Goal: Task Accomplishment & Management: Manage account settings

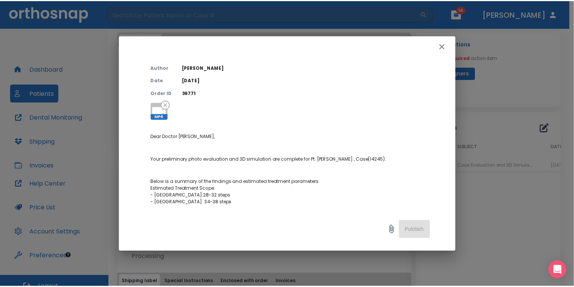
scroll to position [38, 0]
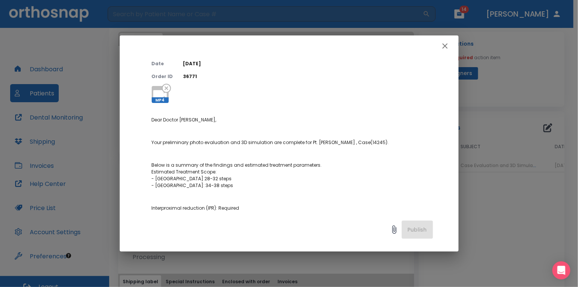
click at [446, 40] on button "button" at bounding box center [445, 45] width 15 height 15
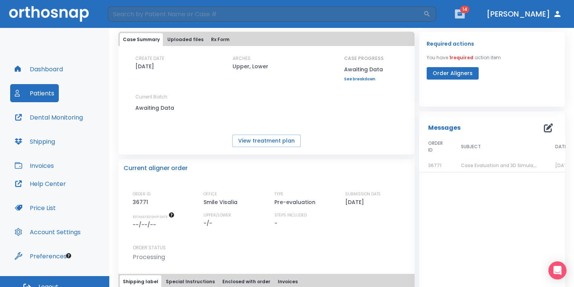
click at [462, 16] on icon "button" at bounding box center [459, 13] width 5 height 5
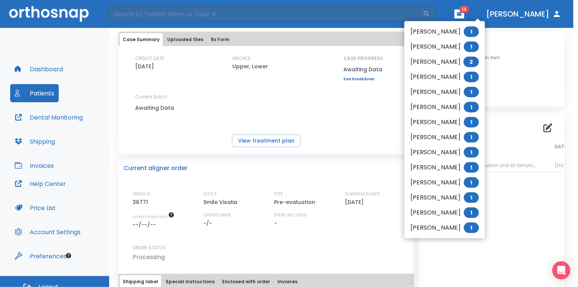
click at [451, 31] on li "[PERSON_NAME] 1" at bounding box center [444, 31] width 81 height 15
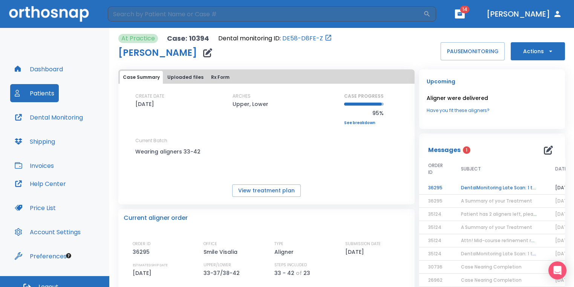
click at [486, 178] on th "SUBJECT" at bounding box center [499, 169] width 94 height 24
click at [485, 184] on td "DentalMonitoring Late Scan: 1 to 2 Weeks Notification" at bounding box center [499, 187] width 94 height 13
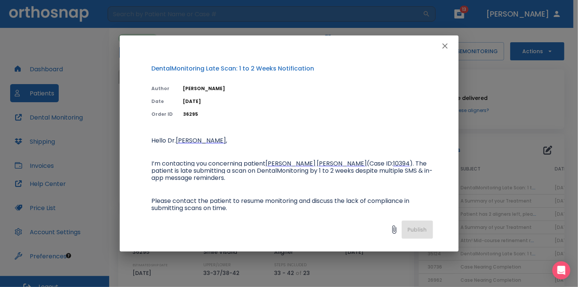
click at [442, 48] on icon "button" at bounding box center [445, 45] width 9 height 9
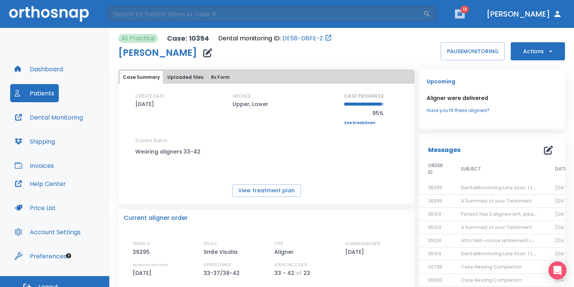
click at [462, 13] on icon "button" at bounding box center [459, 13] width 5 height 5
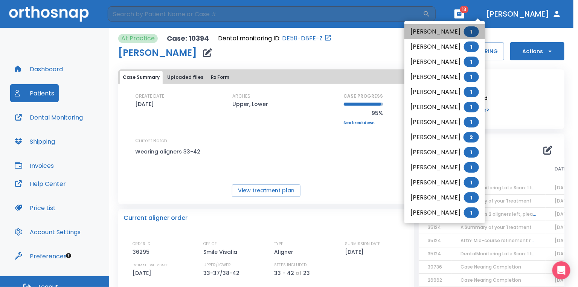
click at [449, 31] on li "[PERSON_NAME] 1" at bounding box center [444, 31] width 81 height 15
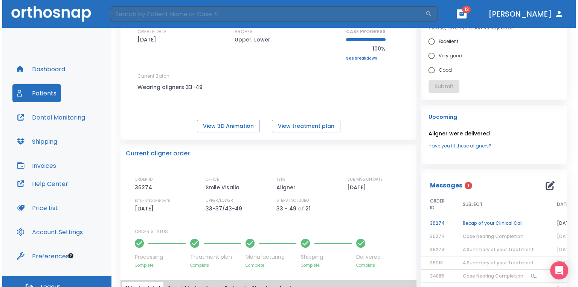
scroll to position [75, 0]
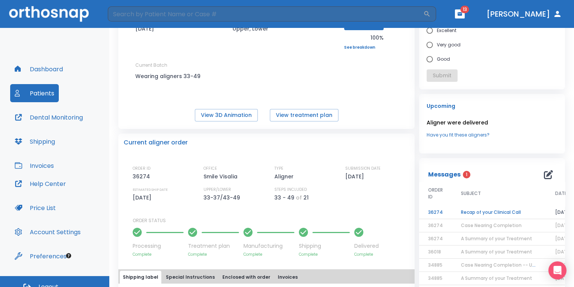
click at [507, 215] on td "Recap of your Clinical Call" at bounding box center [499, 212] width 94 height 13
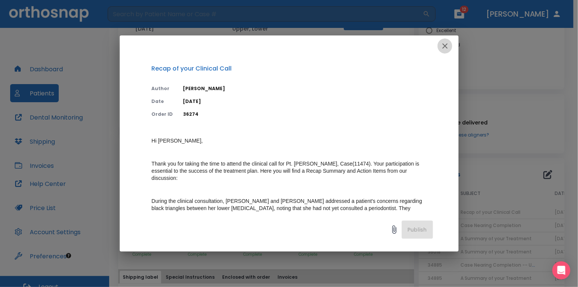
click at [446, 47] on icon "button" at bounding box center [445, 45] width 5 height 5
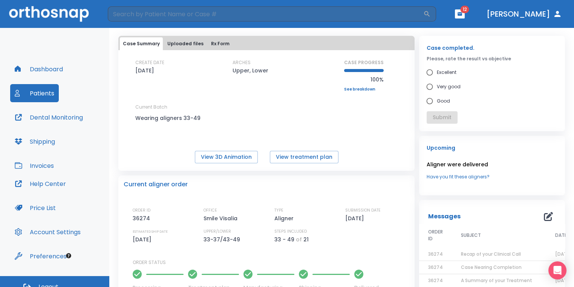
scroll to position [0, 0]
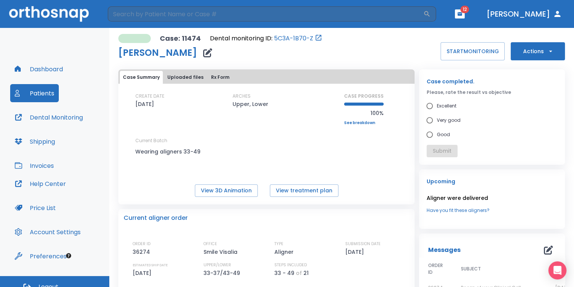
click at [464, 17] on button "button" at bounding box center [460, 13] width 10 height 9
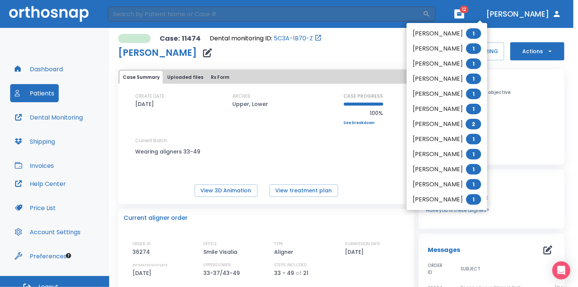
click at [542, 122] on div at bounding box center [289, 143] width 578 height 287
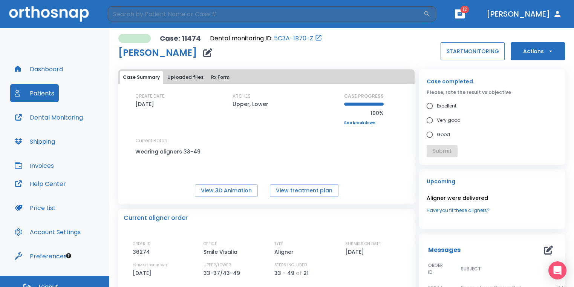
click at [488, 55] on button "START MONITORING" at bounding box center [472, 51] width 64 height 18
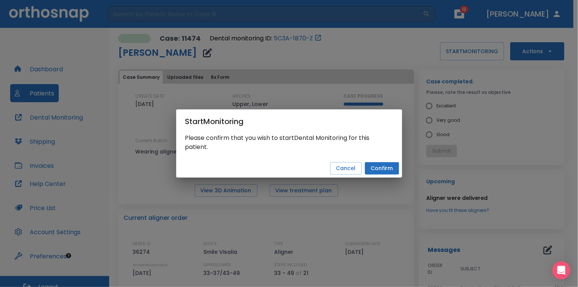
click at [386, 172] on button "Confirm" at bounding box center [382, 168] width 34 height 12
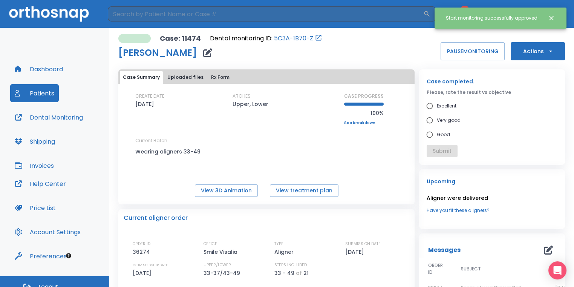
click at [203, 54] on icon "button" at bounding box center [207, 52] width 9 height 9
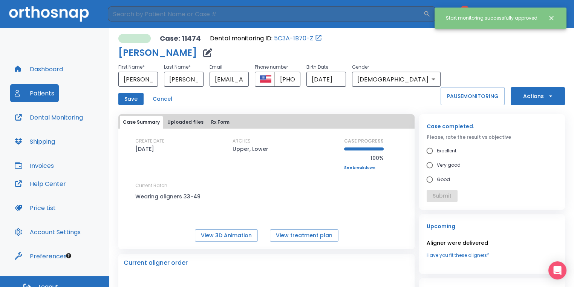
click at [350, 37] on div "Case: 11474 Dental monitoring ID: 5C3A-1B70-Z" at bounding box center [279, 38] width 322 height 9
click at [552, 23] on button "Close notification" at bounding box center [551, 18] width 14 height 14
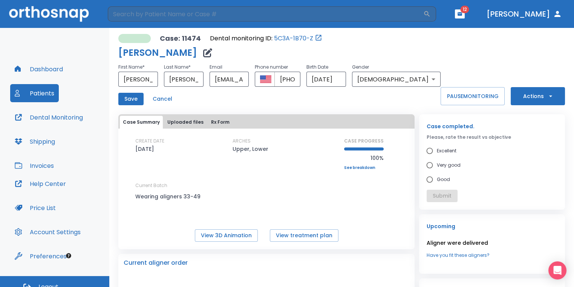
click at [464, 15] on button "button" at bounding box center [460, 13] width 10 height 9
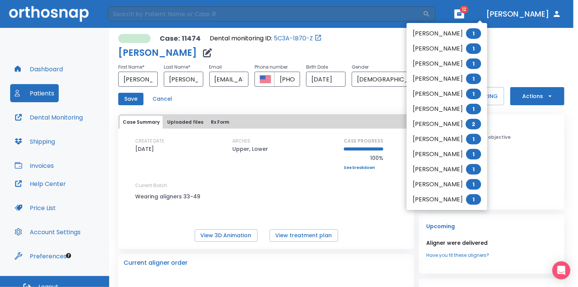
click at [565, 176] on div at bounding box center [289, 143] width 578 height 287
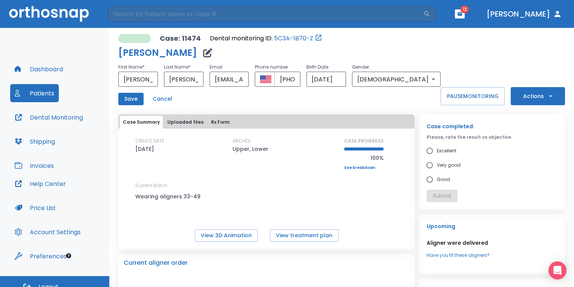
click at [134, 99] on button "Save" at bounding box center [130, 99] width 25 height 12
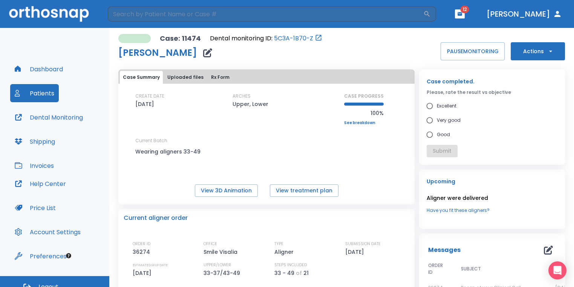
click at [464, 11] on button "button" at bounding box center [460, 13] width 10 height 9
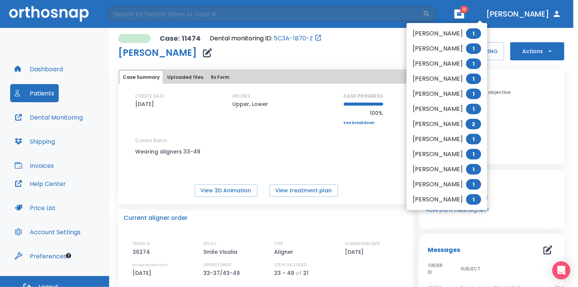
click at [458, 31] on li "[PERSON_NAME] 1" at bounding box center [447, 33] width 81 height 15
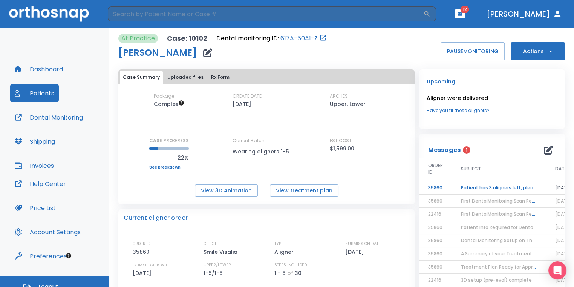
click at [502, 188] on td "Patient has 3 aligners left, please order next set!" at bounding box center [499, 187] width 94 height 13
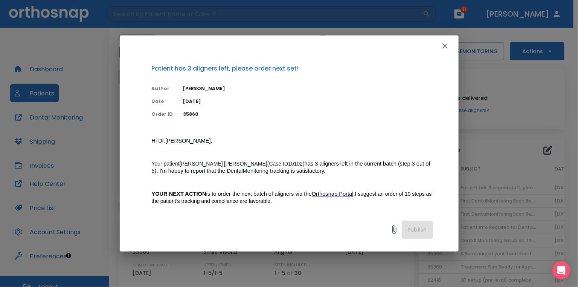
click at [446, 50] on icon "button" at bounding box center [445, 45] width 9 height 9
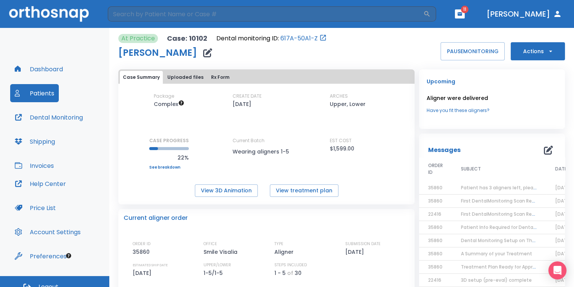
click at [521, 51] on button "Actions" at bounding box center [537, 51] width 54 height 18
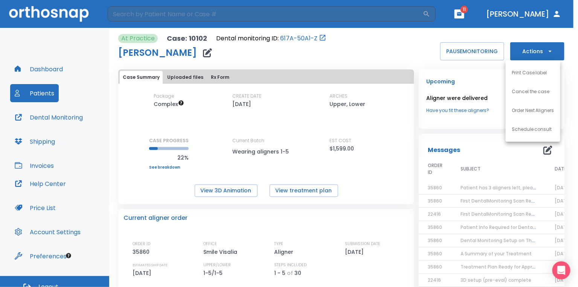
click at [527, 109] on p "Order Next Aligners" at bounding box center [533, 110] width 43 height 7
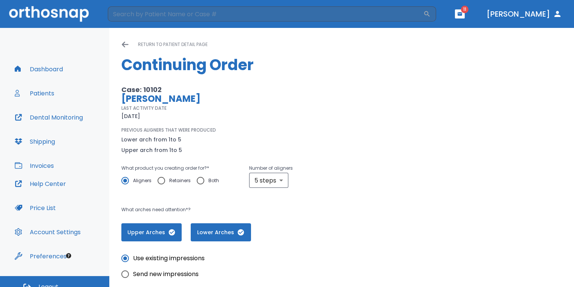
scroll to position [153, 0]
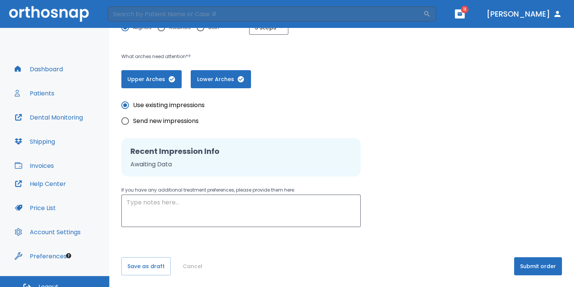
click at [515, 262] on button "Submit order" at bounding box center [538, 266] width 48 height 18
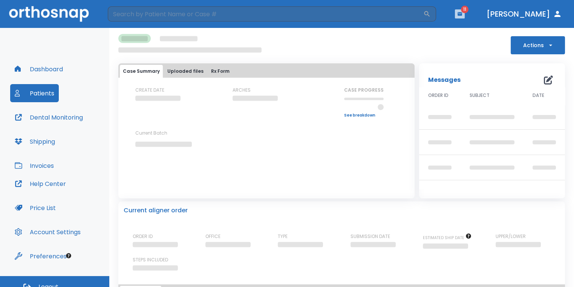
click at [462, 13] on icon "button" at bounding box center [459, 13] width 5 height 5
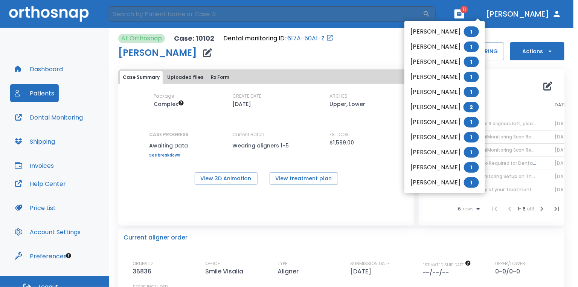
click at [433, 29] on li "[PERSON_NAME] 1" at bounding box center [444, 31] width 81 height 15
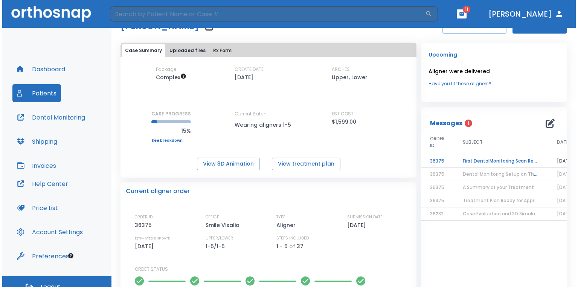
scroll to position [38, 0]
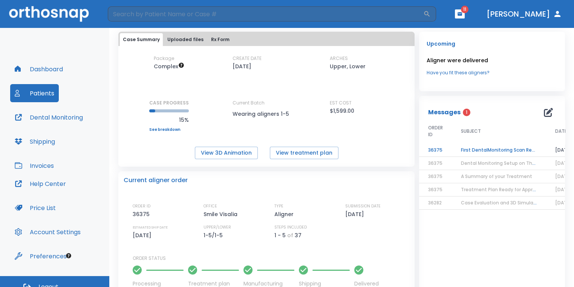
click at [509, 153] on td "First DentalMonitoring Scan Review!" at bounding box center [499, 149] width 94 height 13
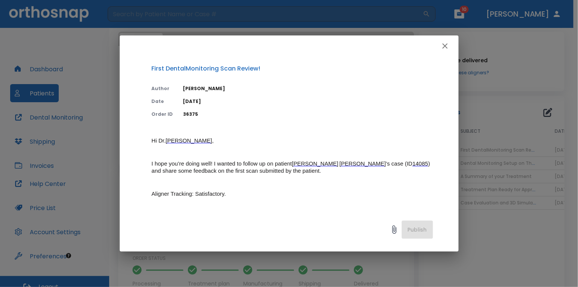
click at [441, 47] on icon "button" at bounding box center [445, 45] width 9 height 9
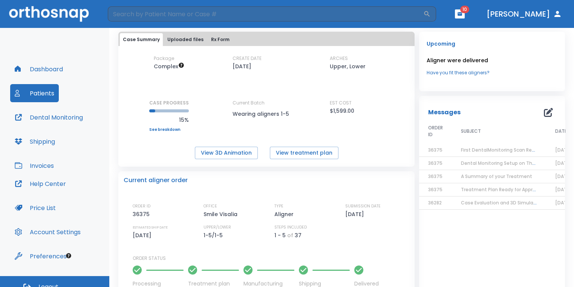
click at [479, 147] on span "First DentalMonitoring Scan Review!" at bounding box center [502, 150] width 83 height 6
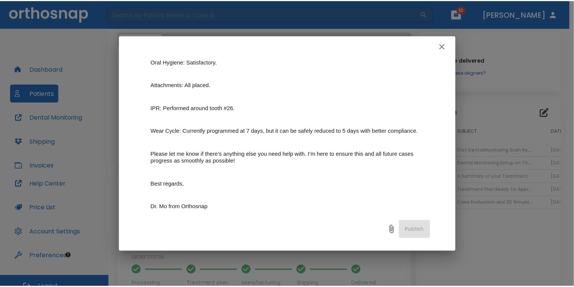
scroll to position [188, 0]
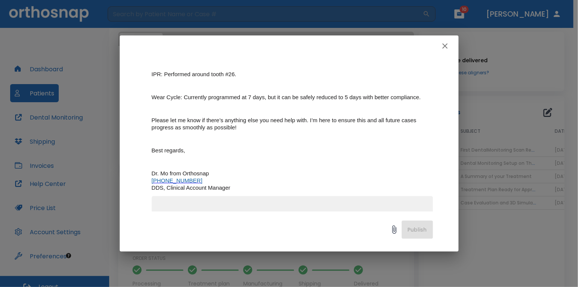
click at [443, 53] on button "button" at bounding box center [445, 45] width 15 height 15
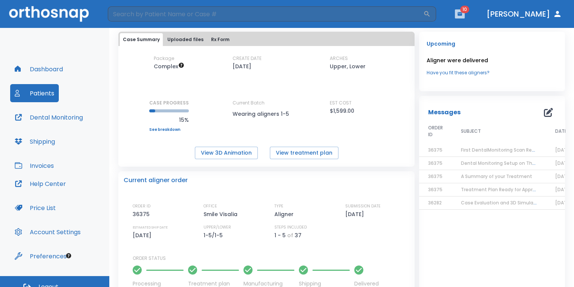
click at [462, 12] on icon "button" at bounding box center [459, 13] width 5 height 5
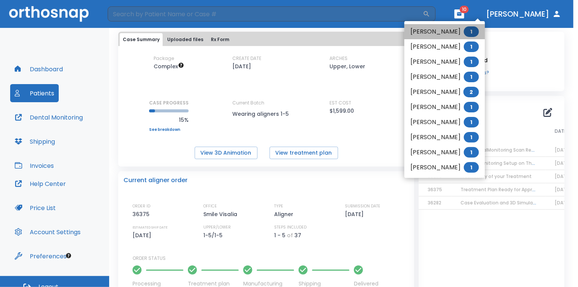
click at [458, 30] on li "[PERSON_NAME] 1" at bounding box center [444, 31] width 81 height 15
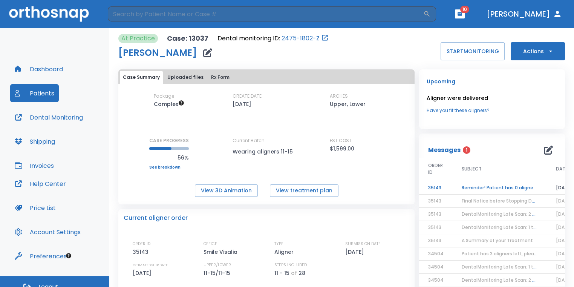
click at [493, 186] on td "Reminder! Patient has 0 aligners left, please order next set!" at bounding box center [499, 187] width 94 height 13
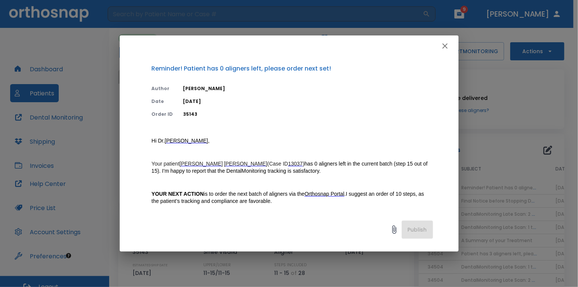
click at [443, 41] on button "button" at bounding box center [445, 45] width 15 height 15
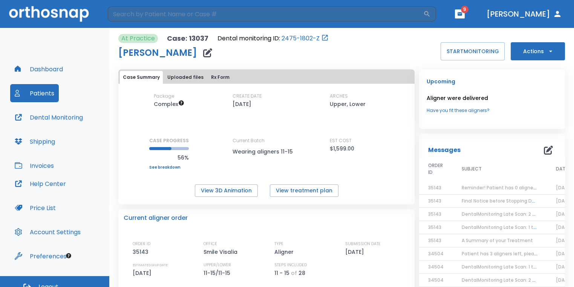
click at [520, 52] on button "Actions" at bounding box center [537, 51] width 54 height 18
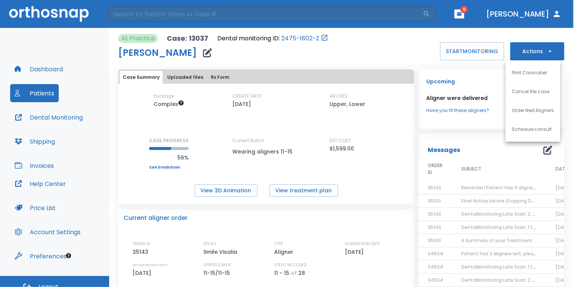
click at [520, 114] on li "Order Next Aligners" at bounding box center [533, 110] width 55 height 19
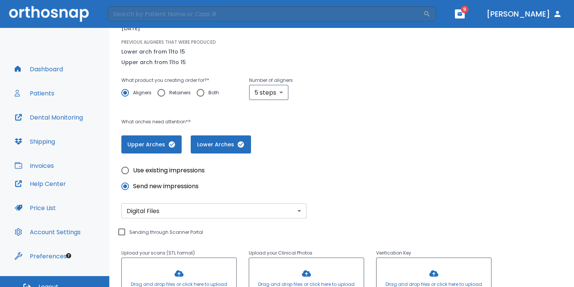
scroll to position [188, 0]
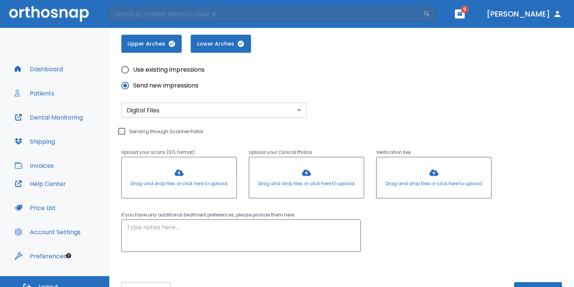
click at [128, 69] on input "Use existing impressions" at bounding box center [125, 70] width 16 height 16
radio input "true"
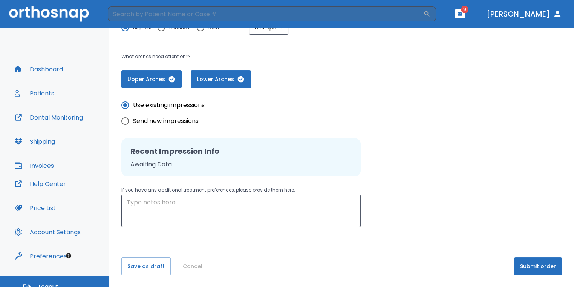
scroll to position [9, 0]
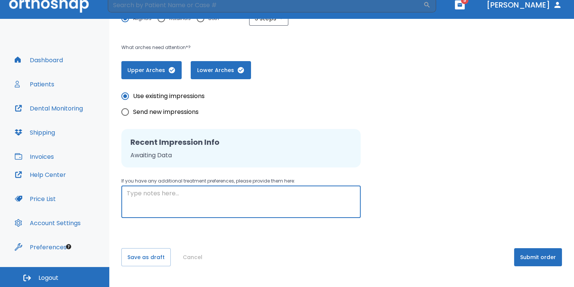
click at [321, 201] on textarea at bounding box center [241, 202] width 229 height 26
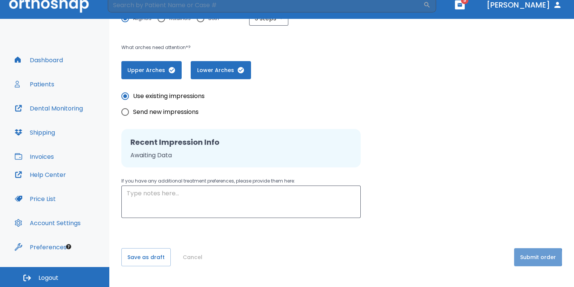
click at [517, 257] on button "Submit order" at bounding box center [538, 257] width 48 height 18
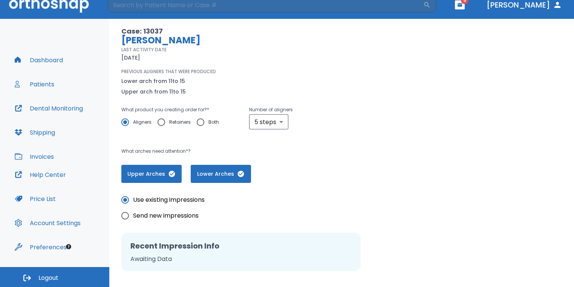
scroll to position [0, 0]
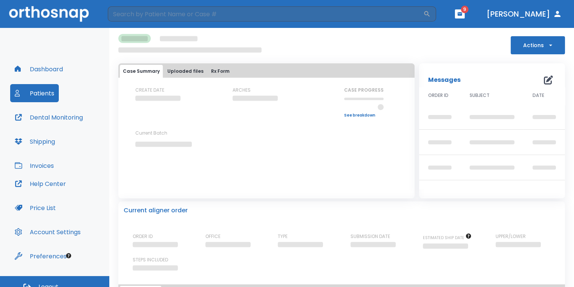
click at [464, 18] on button "button" at bounding box center [460, 13] width 10 height 9
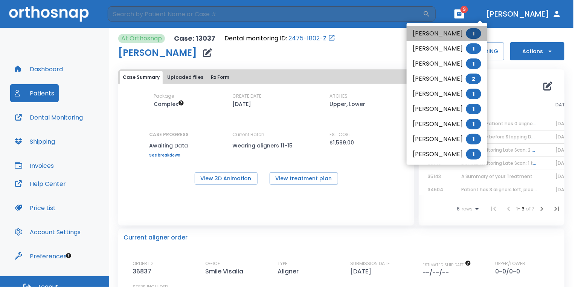
click at [443, 32] on li "[PERSON_NAME] 1" at bounding box center [447, 33] width 81 height 15
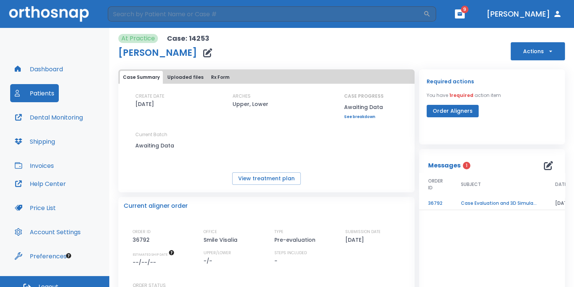
click at [520, 197] on td "Case Evaluation and 3D Simulation Ready" at bounding box center [499, 203] width 94 height 13
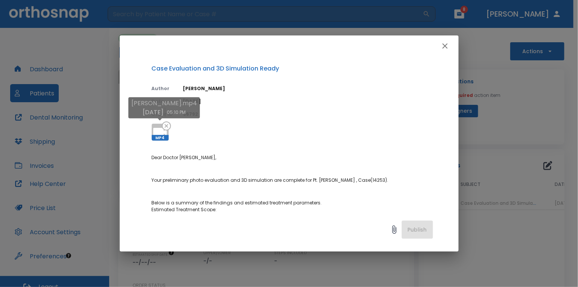
click at [153, 125] on icon at bounding box center [160, 132] width 18 height 18
click at [494, 182] on div "Case Evaluation and 3D Simulation Ready Author [PERSON_NAME] Date [DATE] Order …" at bounding box center [289, 143] width 578 height 287
click at [447, 49] on icon "button" at bounding box center [445, 45] width 9 height 9
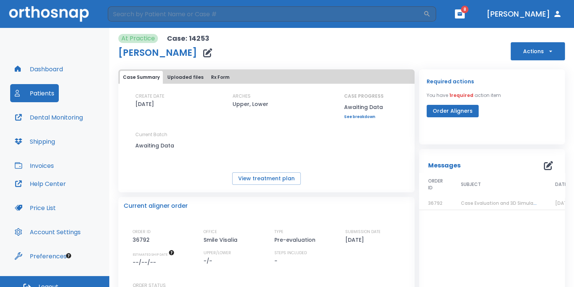
click at [485, 21] on header "​ 8 [PERSON_NAME]" at bounding box center [287, 14] width 574 height 28
click at [464, 18] on button "button" at bounding box center [460, 13] width 10 height 9
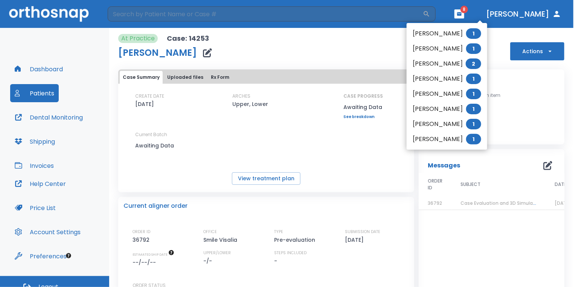
click at [569, 72] on div at bounding box center [289, 143] width 578 height 287
